Goal: Task Accomplishment & Management: Manage account settings

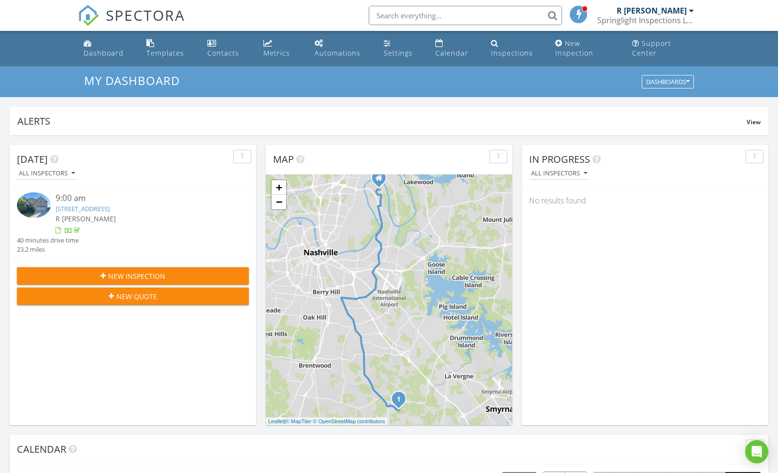
scroll to position [880, 779]
click at [103, 42] on link "Dashboard" at bounding box center [107, 49] width 55 height 28
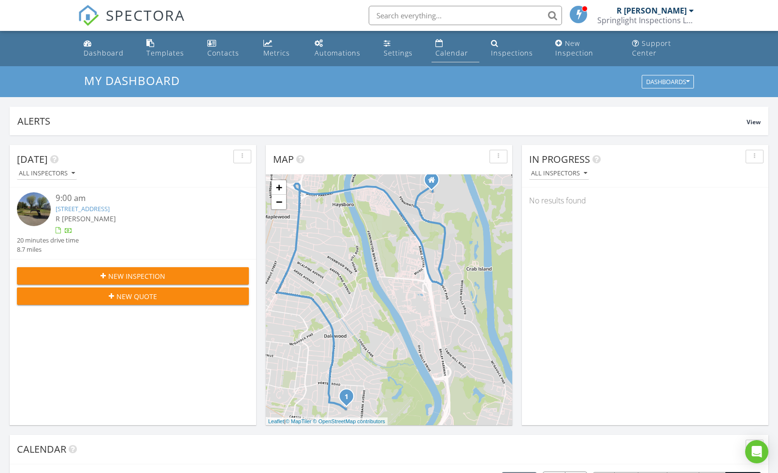
click at [451, 45] on link "Calendar" at bounding box center [456, 49] width 48 height 28
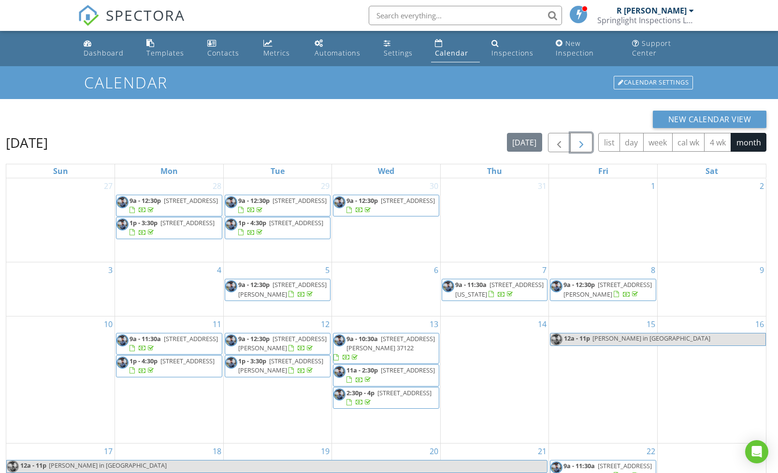
click at [579, 143] on span "button" at bounding box center [582, 143] width 12 height 12
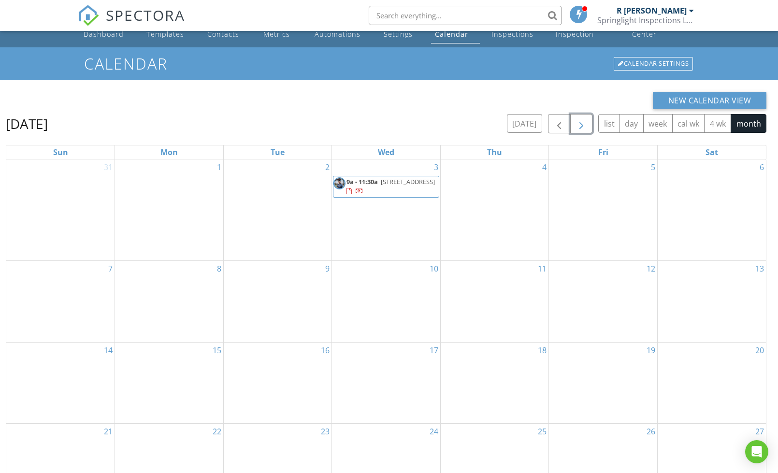
scroll to position [28, 0]
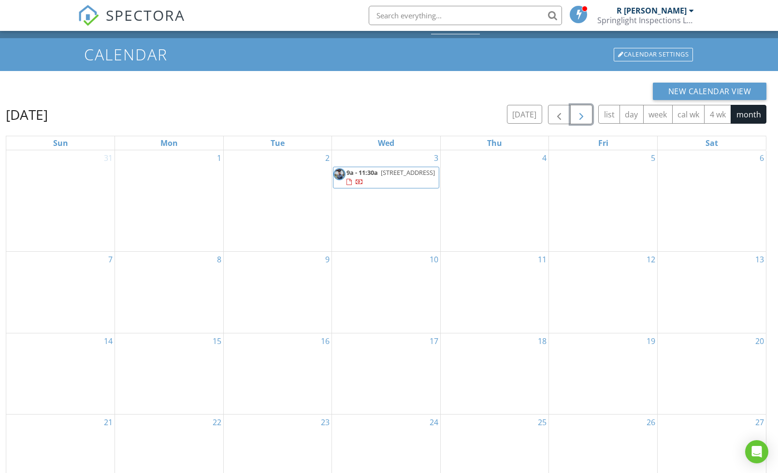
click at [585, 110] on span "button" at bounding box center [582, 115] width 12 height 12
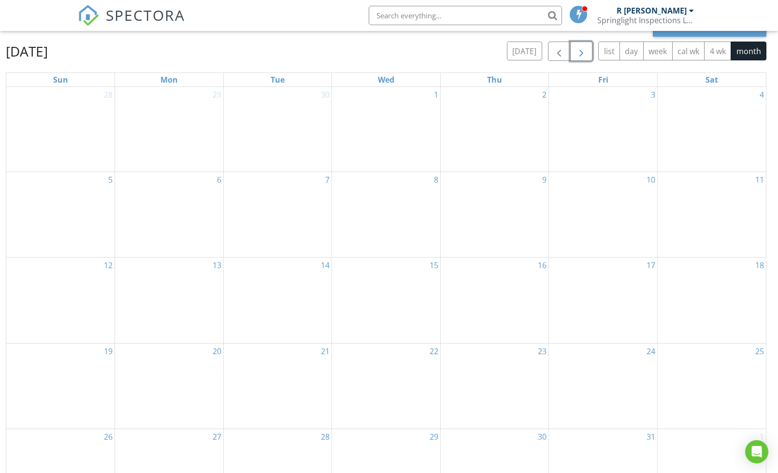
scroll to position [92, 0]
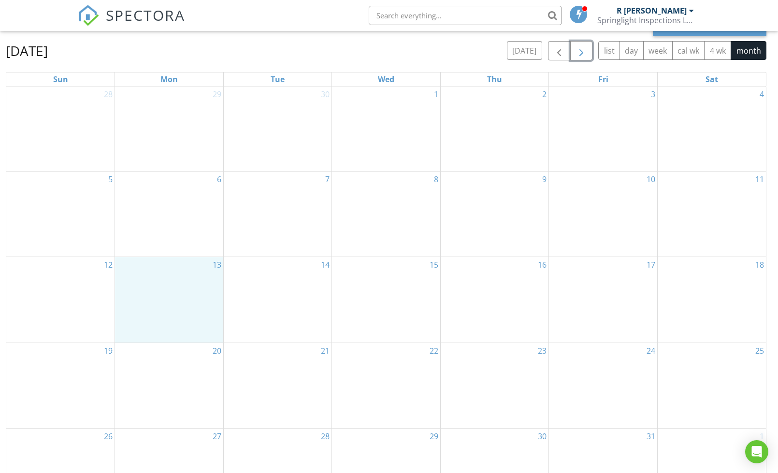
click at [185, 271] on div "13" at bounding box center [169, 299] width 108 height 85
click at [174, 241] on link "Event" at bounding box center [169, 244] width 50 height 15
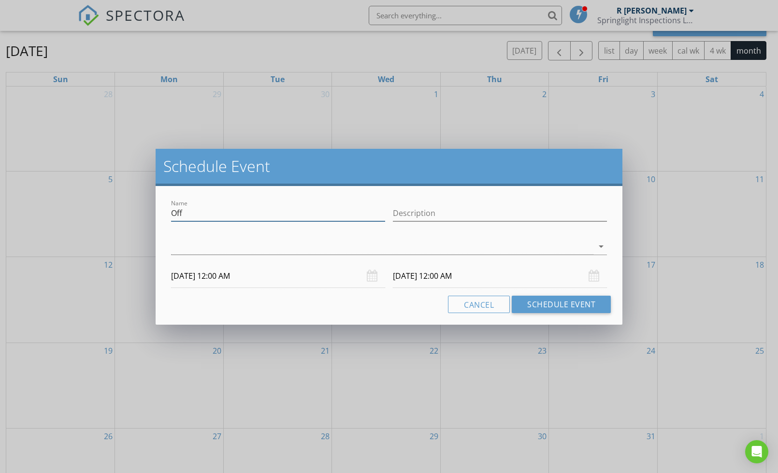
click at [255, 215] on input "Off" at bounding box center [278, 213] width 214 height 16
type input "Blake in Iceland"
click at [465, 206] on input "Description" at bounding box center [500, 213] width 214 height 16
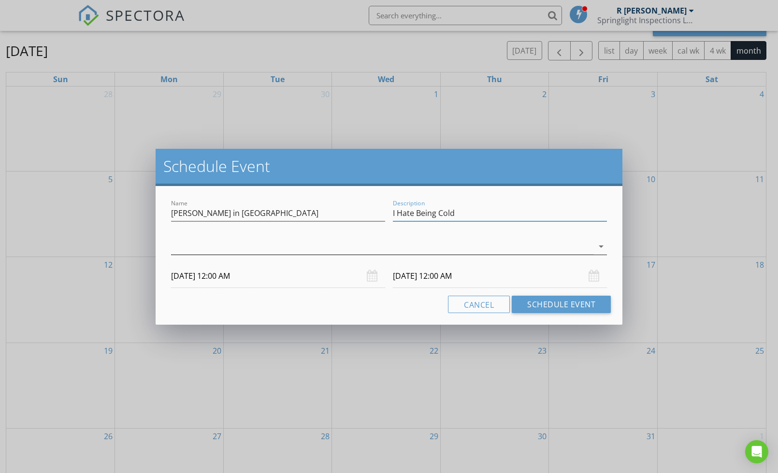
type input "I Hate Being Cold"
click at [329, 247] on div at bounding box center [382, 247] width 423 height 16
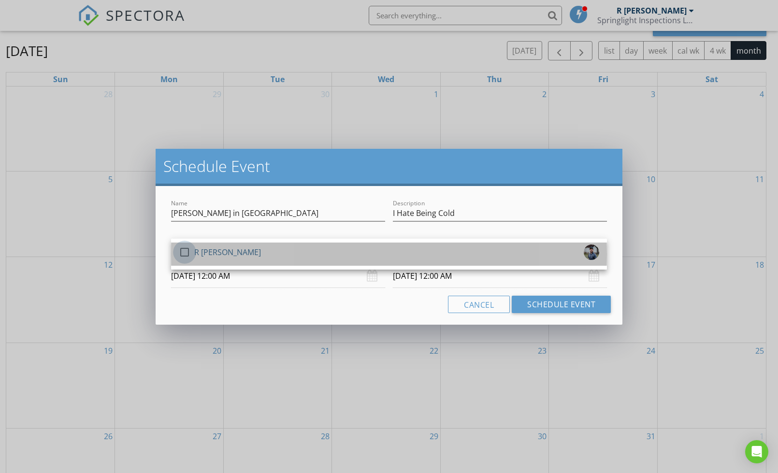
click at [179, 257] on div at bounding box center [184, 252] width 16 height 16
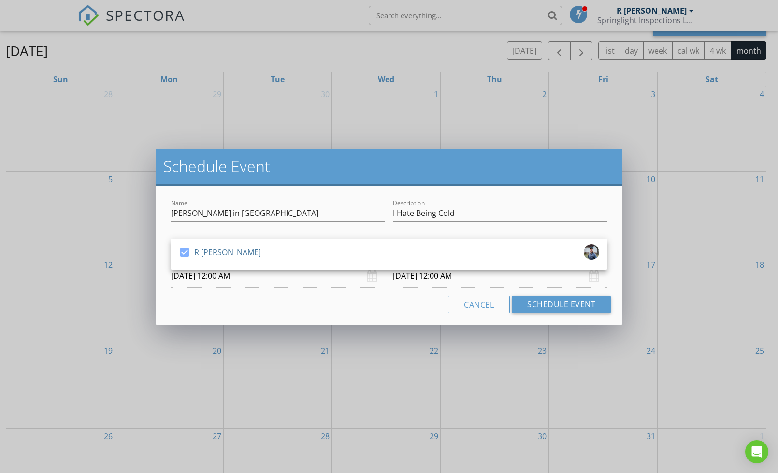
click at [279, 315] on div "Name Blake in Iceland Description I Hate Being Cold check_box R Blake Martin R …" at bounding box center [389, 255] width 467 height 139
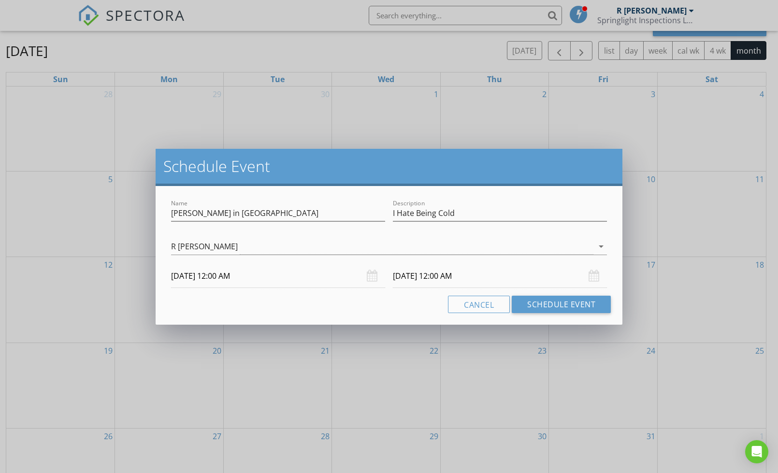
click at [591, 273] on div "10/14/2025 12:00 AM" at bounding box center [500, 276] width 214 height 24
click at [458, 281] on input "10/14/2025 12:00 AM" at bounding box center [500, 276] width 214 height 24
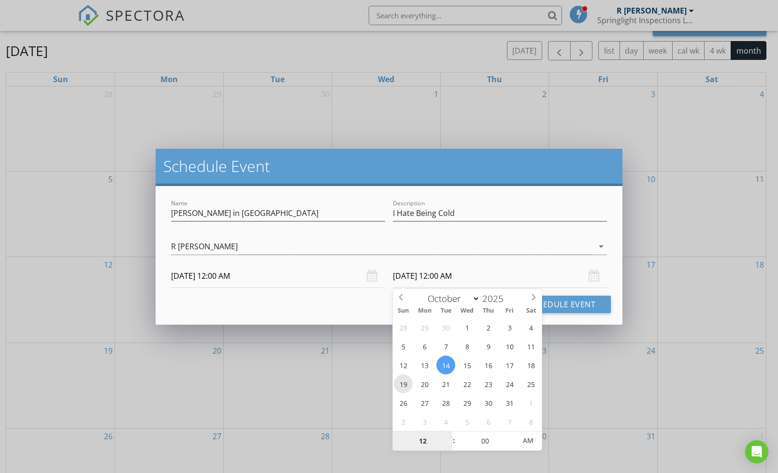
type input "10/19/2025 12:00 AM"
type input "11"
type input "55"
type input "10/19/2025 11:55 PM"
click at [511, 445] on span at bounding box center [511, 446] width 7 height 10
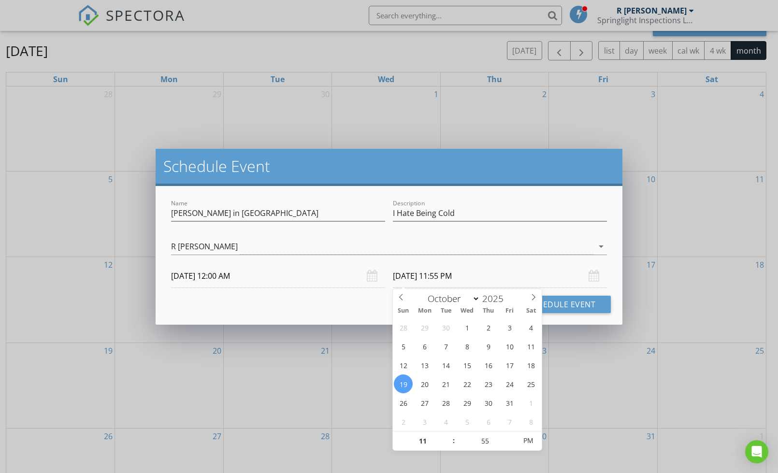
click at [261, 276] on input "10/13/2025 12:00 AM" at bounding box center [278, 276] width 214 height 24
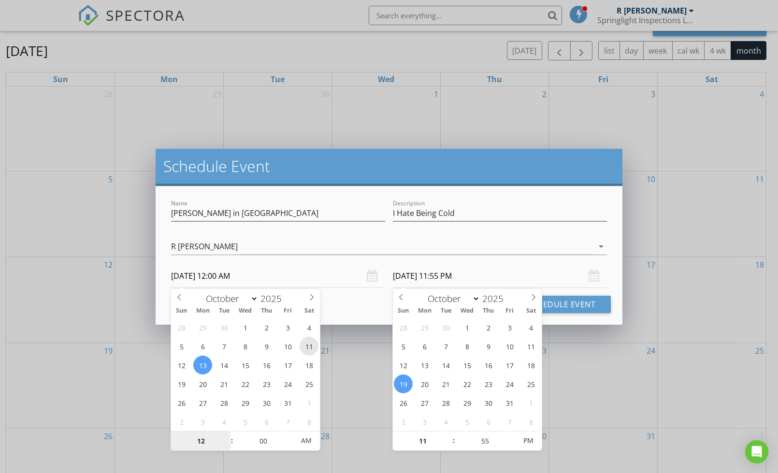
type input "10/11/2025 12:00 AM"
type input "10/17/2025 11:55 PM"
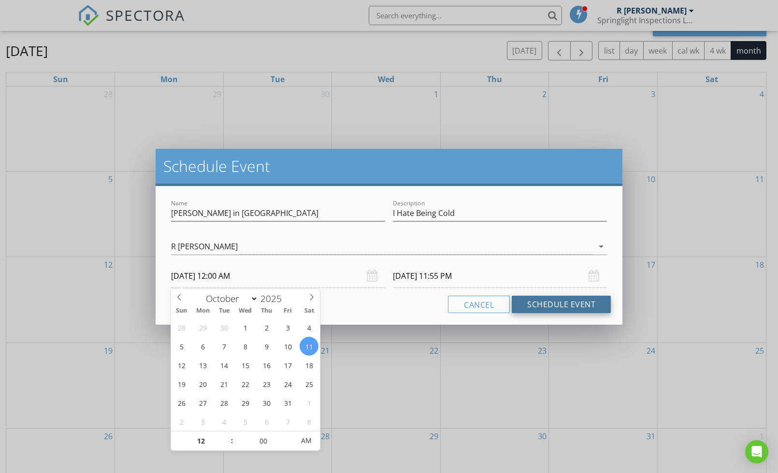
click at [566, 304] on button "Schedule Event" at bounding box center [561, 304] width 99 height 17
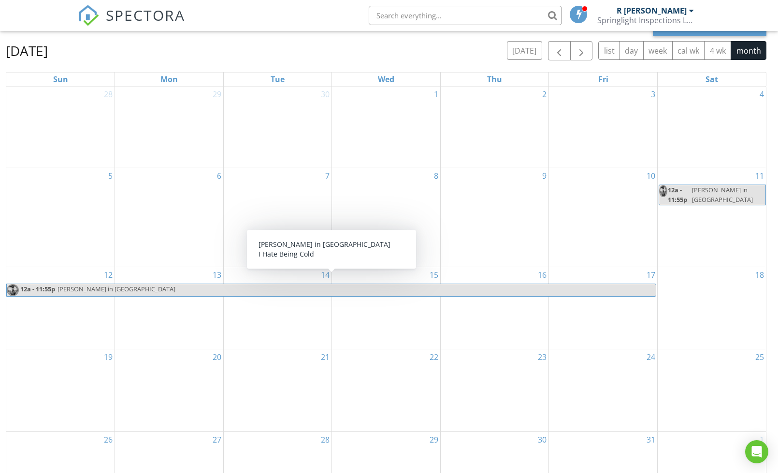
click at [641, 284] on span "Blake in Iceland" at bounding box center [356, 290] width 599 height 12
select select "9"
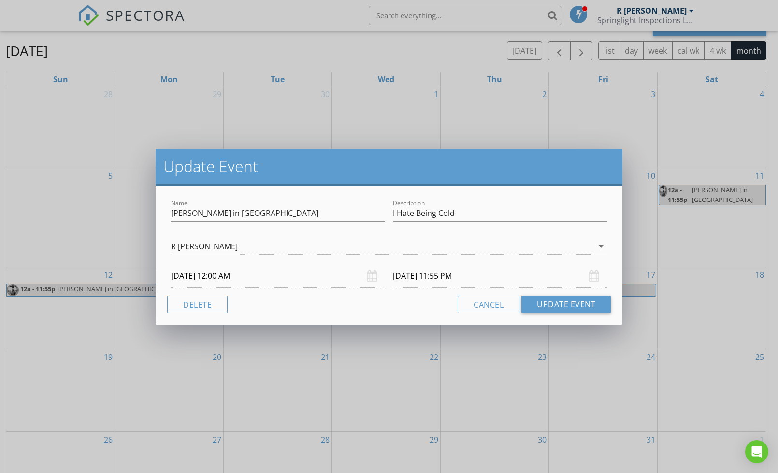
click at [480, 280] on input "10/17/2025 11:55 PM" at bounding box center [500, 276] width 214 height 24
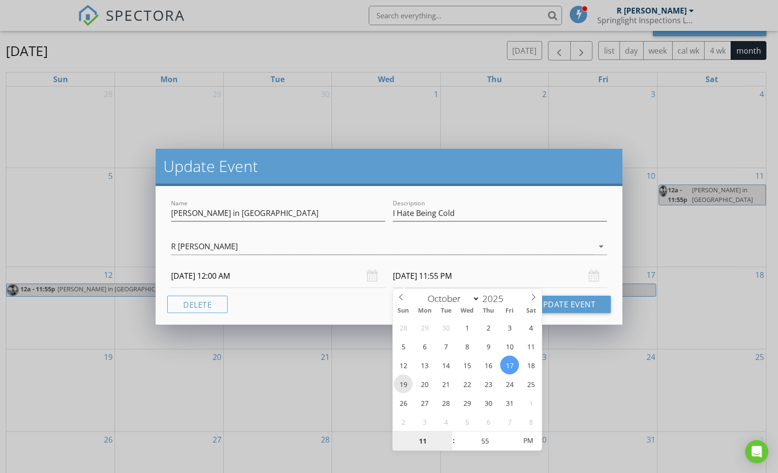
type input "10/19/2025 11:55 PM"
click at [539, 183] on div "Update Event" at bounding box center [389, 167] width 467 height 37
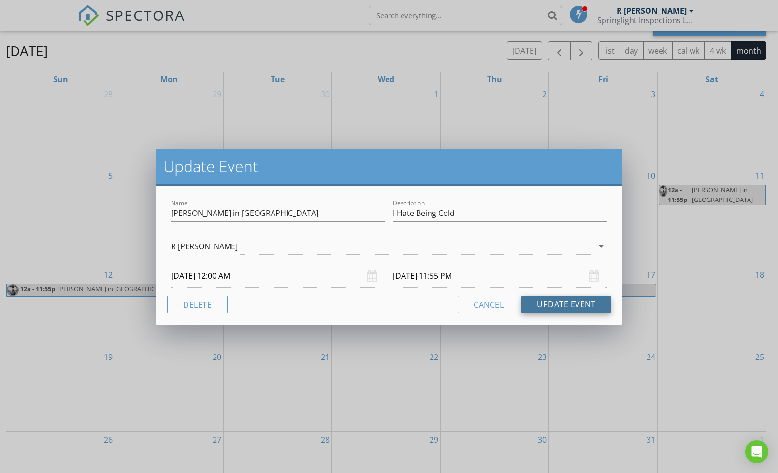
click at [571, 303] on button "Update Event" at bounding box center [566, 304] width 89 height 17
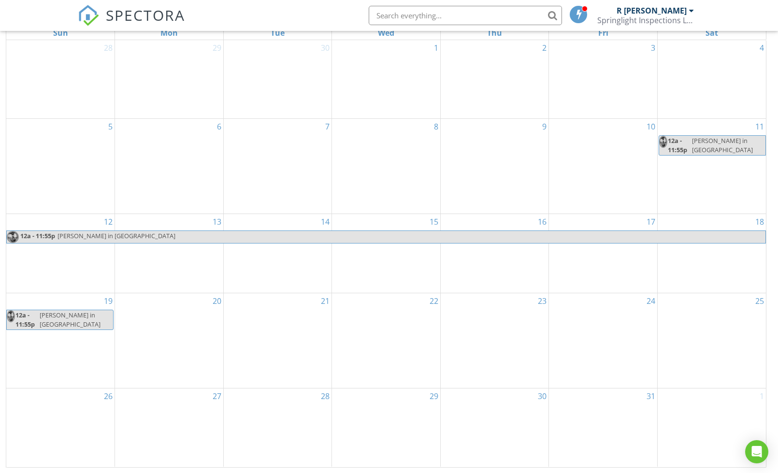
scroll to position [0, 0]
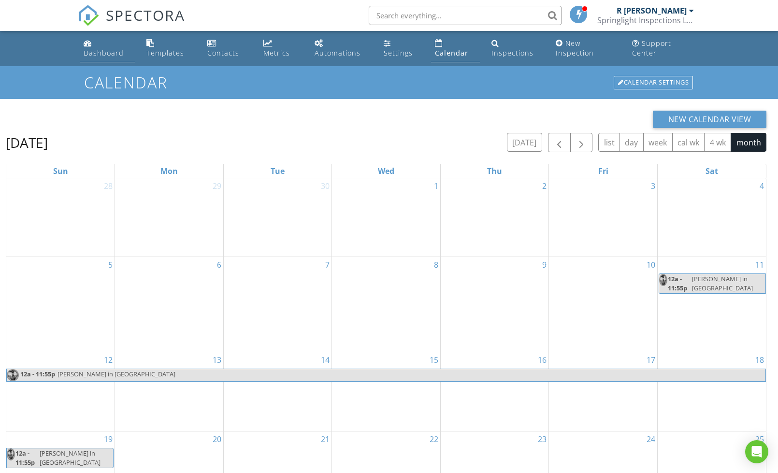
click at [92, 53] on div "Dashboard" at bounding box center [104, 52] width 40 height 9
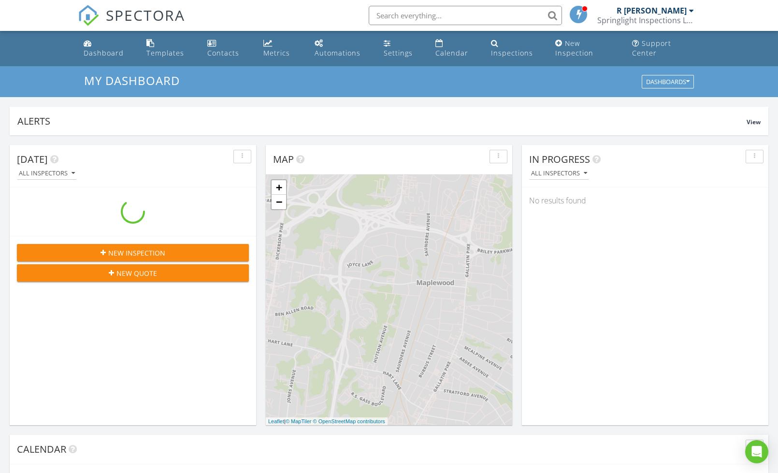
scroll to position [880, 779]
